Goal: Task Accomplishment & Management: Manage account settings

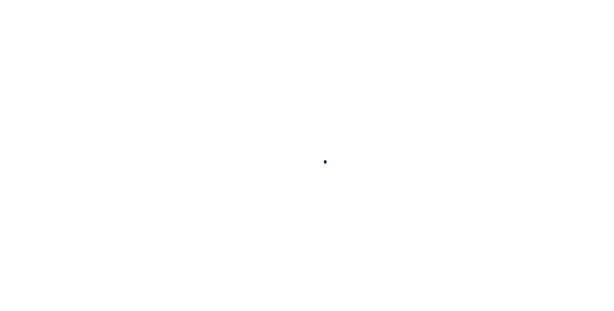
scroll to position [52, 0]
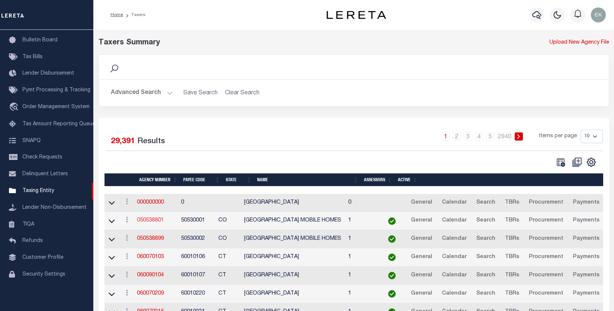
click at [149, 223] on link "050538801" at bounding box center [150, 220] width 27 height 5
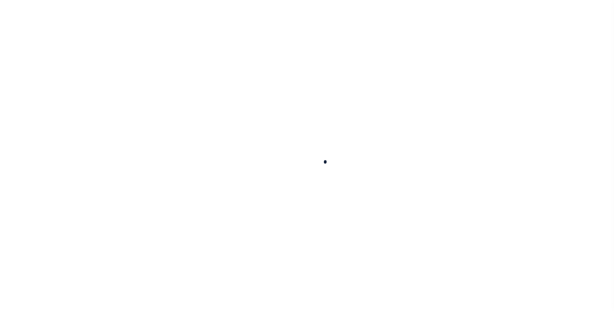
select select
checkbox input "false"
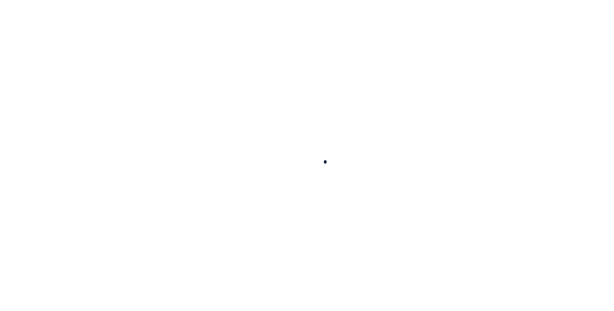
checkbox input "false"
type input "810500000"
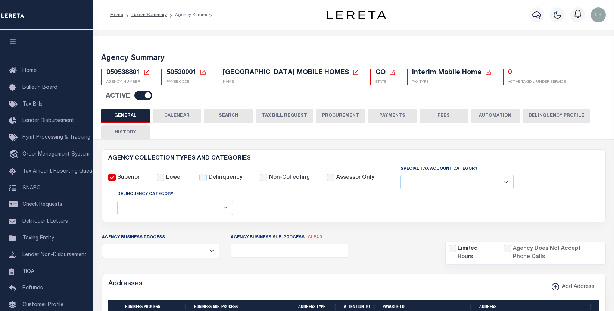
click at [148, 71] on icon at bounding box center [146, 72] width 7 height 7
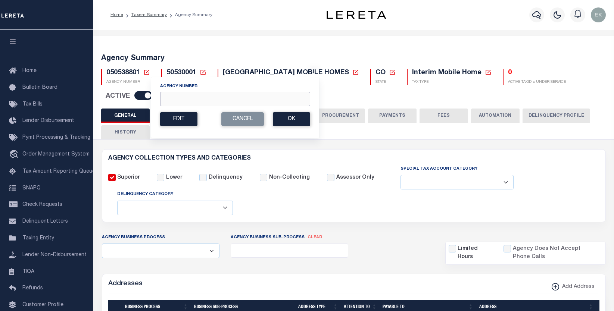
click at [178, 99] on input "Agency Number" at bounding box center [235, 99] width 150 height 15
paste input "120960000"
type input "120960000"
click at [292, 121] on button "Ok" at bounding box center [291, 119] width 37 height 14
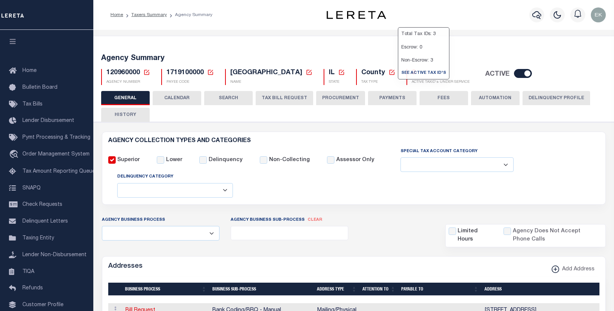
select select
